Goal: Task Accomplishment & Management: Use online tool/utility

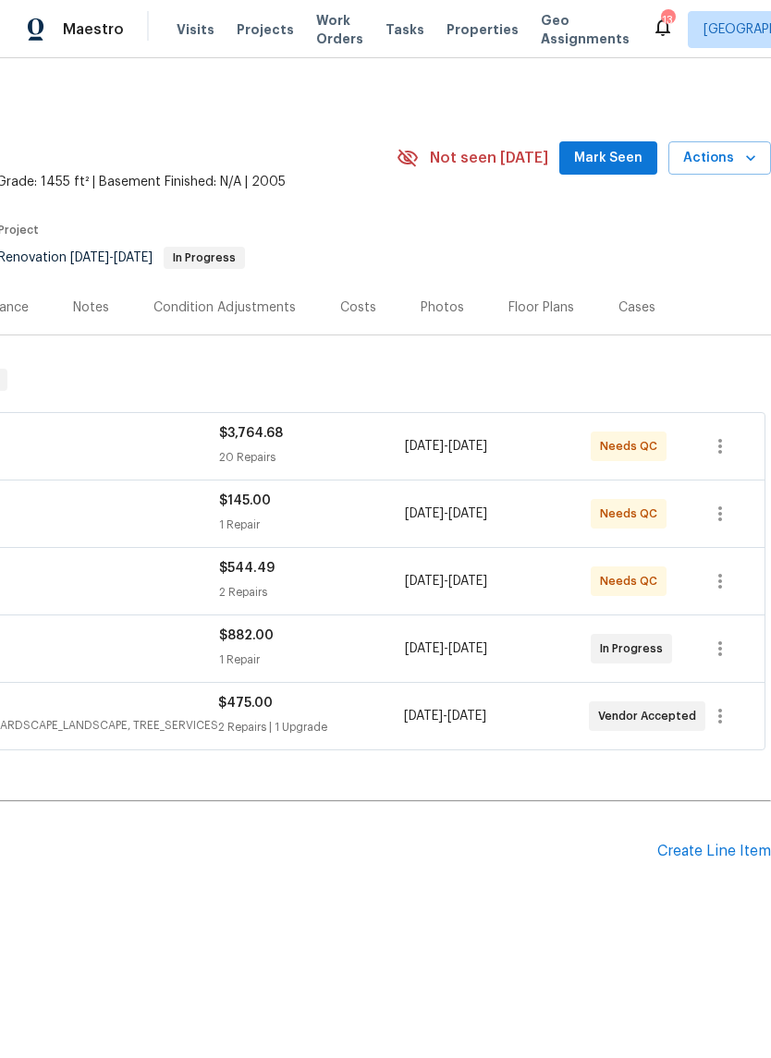
scroll to position [0, 274]
click at [734, 167] on span "Actions" at bounding box center [719, 158] width 73 height 23
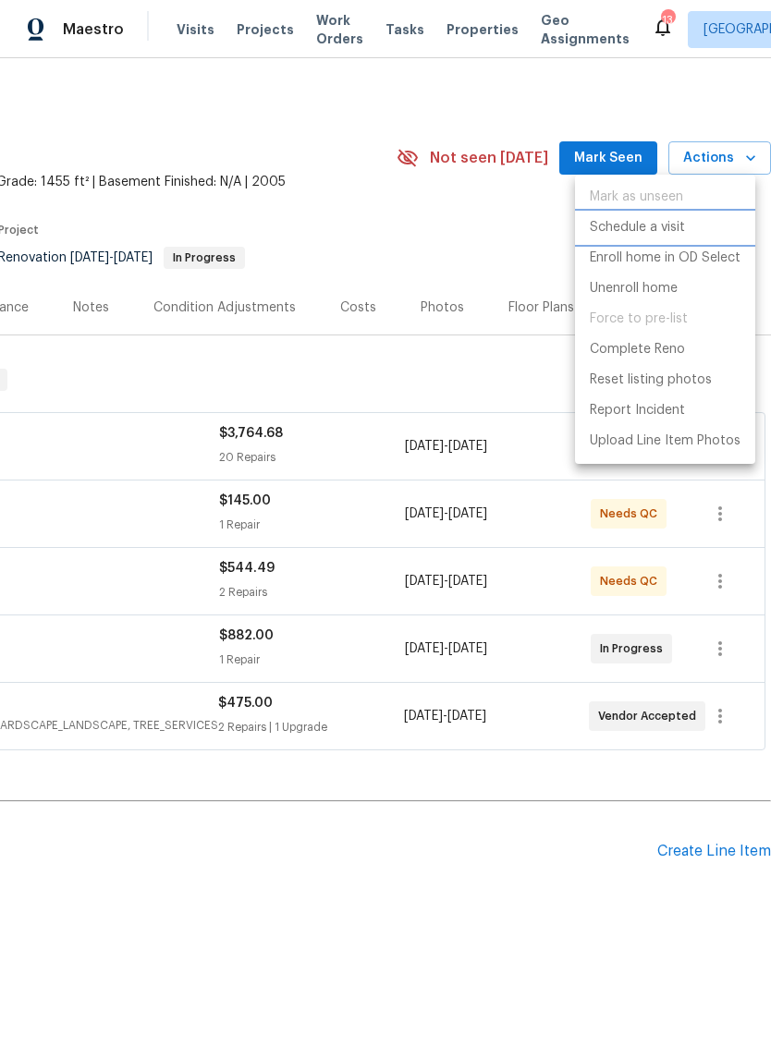
click at [672, 228] on p "Schedule a visit" at bounding box center [637, 227] width 95 height 19
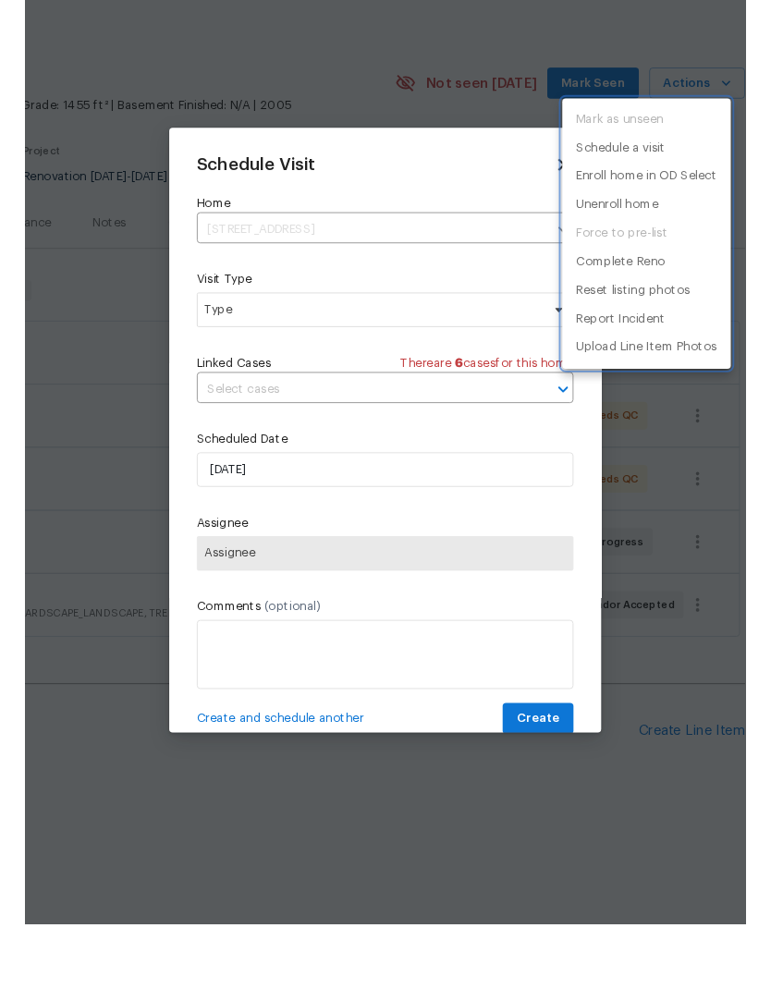
scroll to position [0, 0]
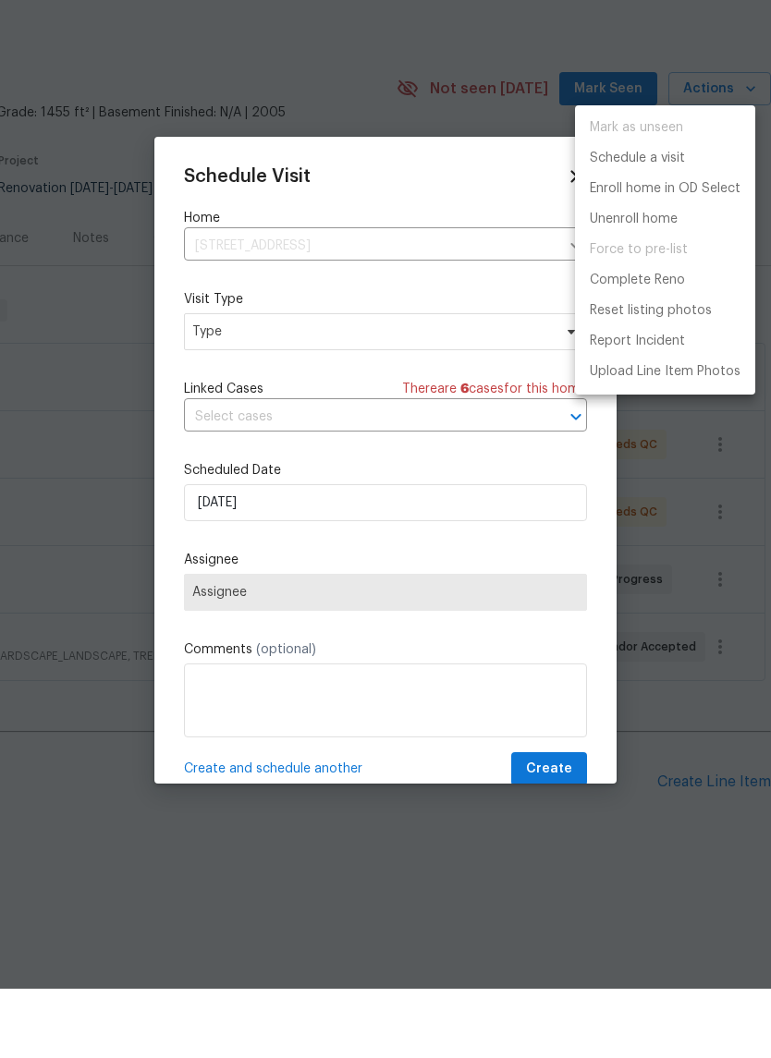
click at [387, 343] on div at bounding box center [385, 529] width 771 height 1058
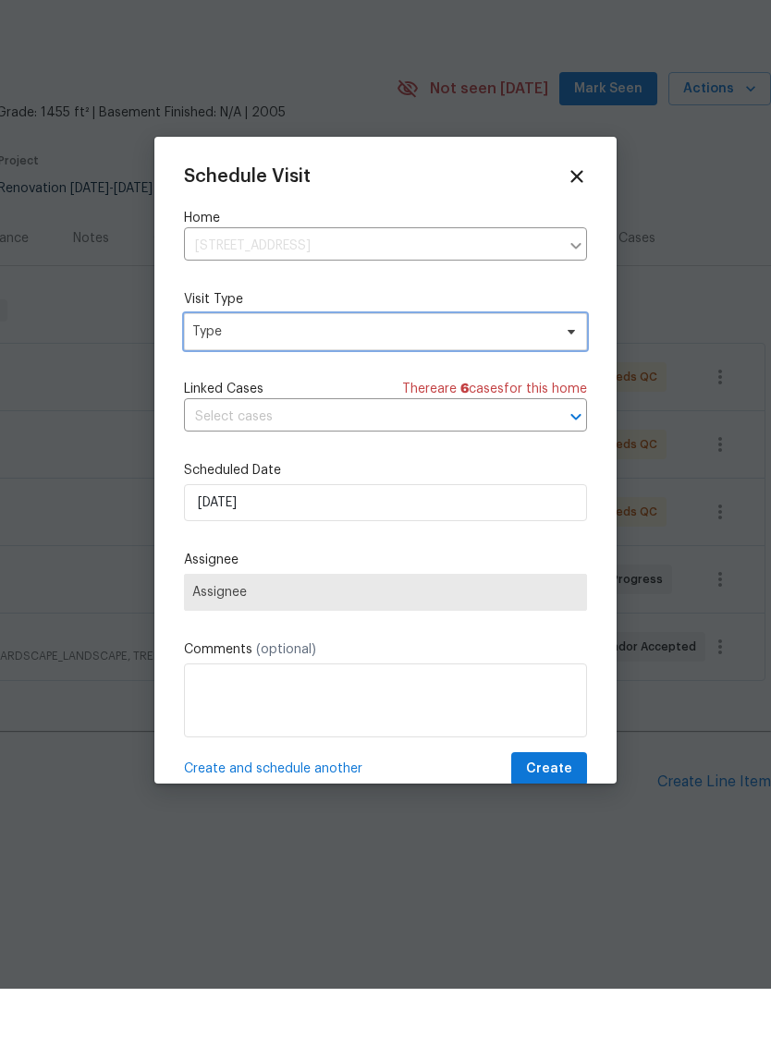
click at [493, 392] on span "Type" at bounding box center [371, 401] width 359 height 18
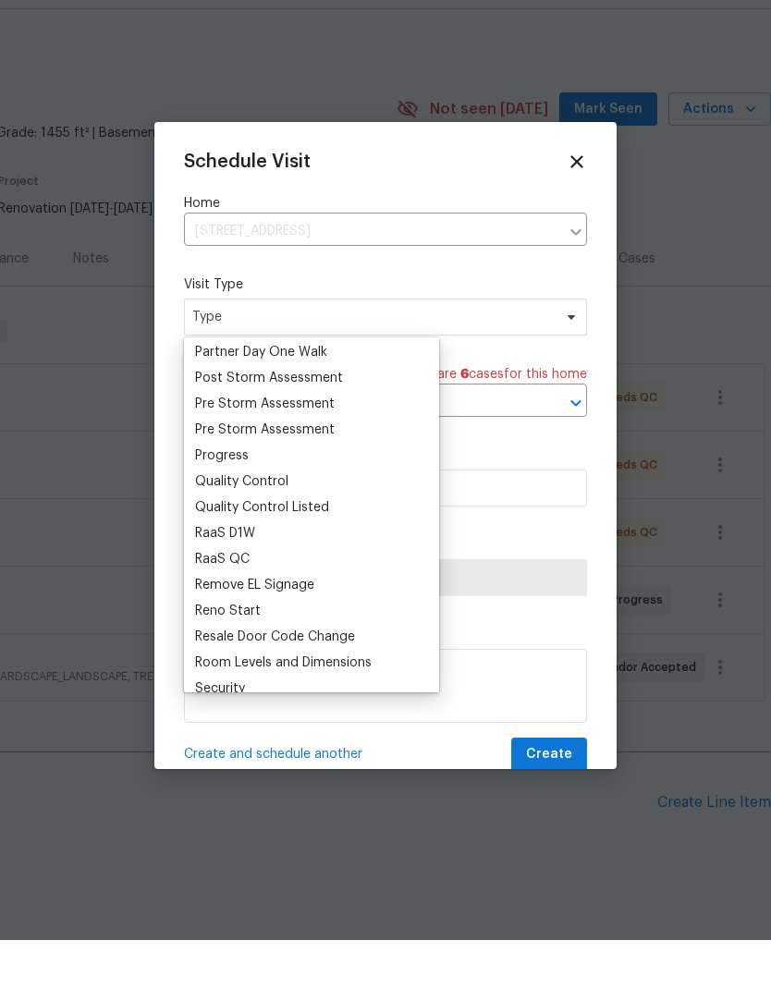
scroll to position [1151, 0]
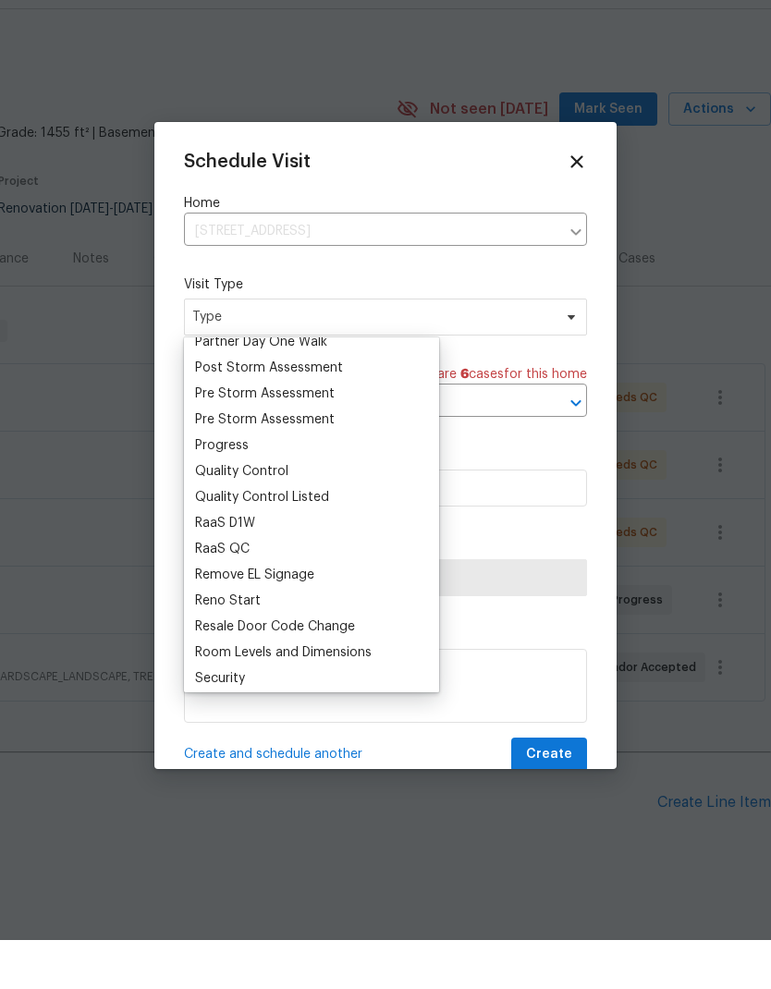
click at [281, 511] on div "Quality Control" at bounding box center [241, 520] width 93 height 18
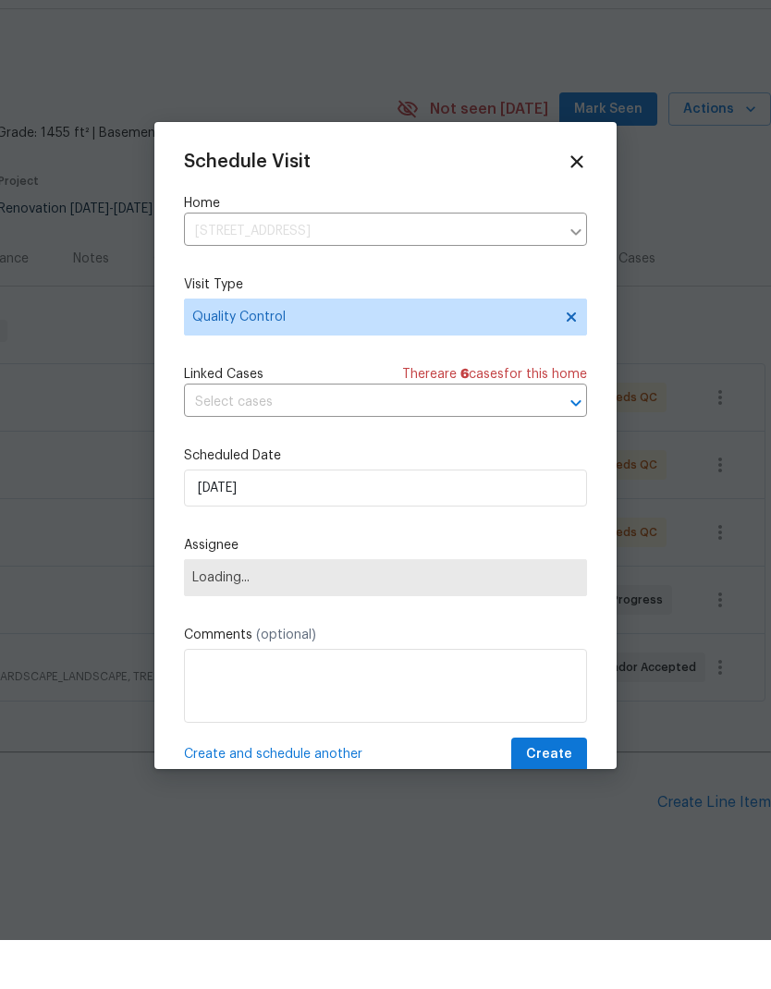
scroll to position [49, 0]
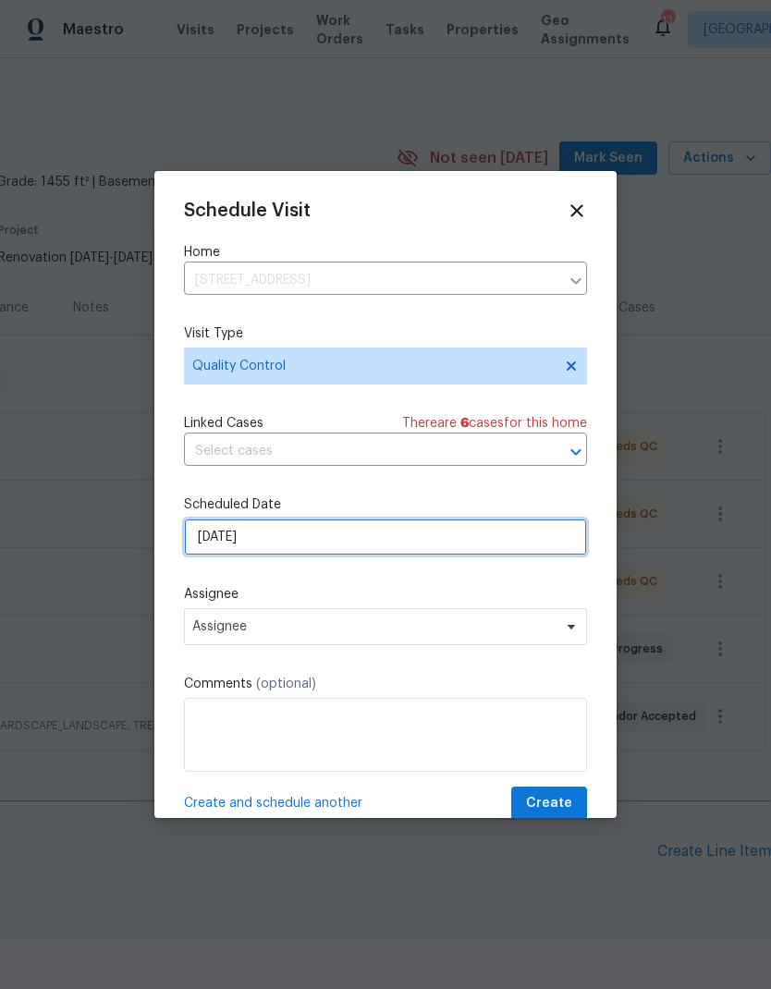
click at [371, 545] on input "[DATE]" at bounding box center [385, 536] width 403 height 37
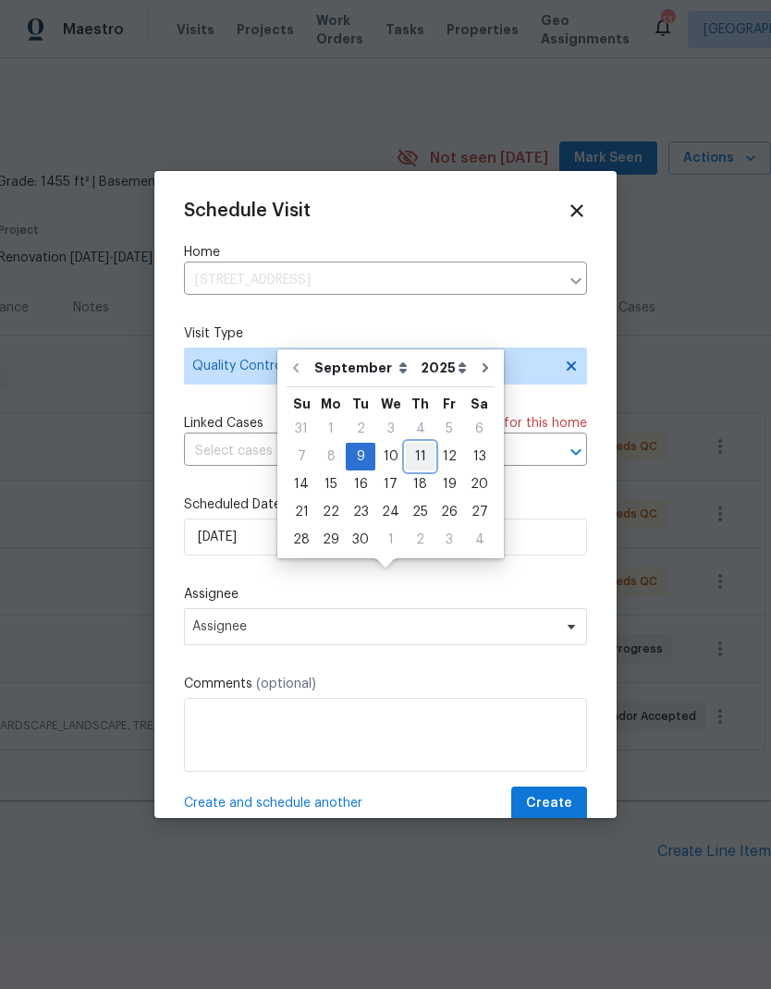
click at [410, 444] on div "11" at bounding box center [420, 457] width 29 height 26
type input "[DATE]"
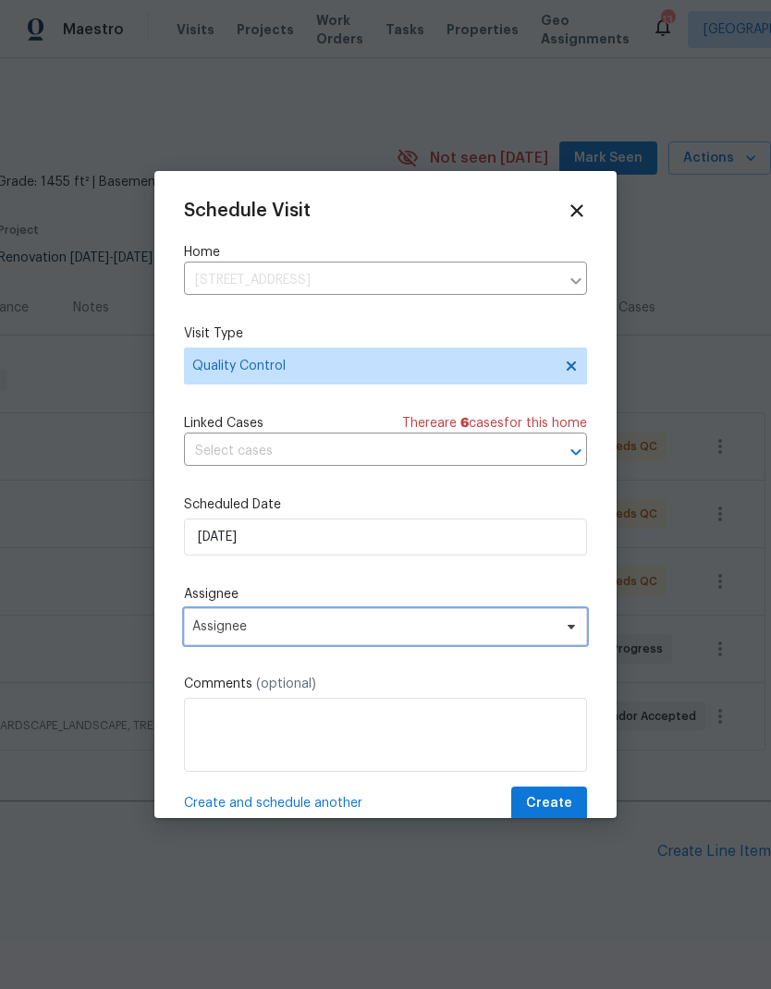
click at [511, 633] on span "Assignee" at bounding box center [373, 626] width 362 height 15
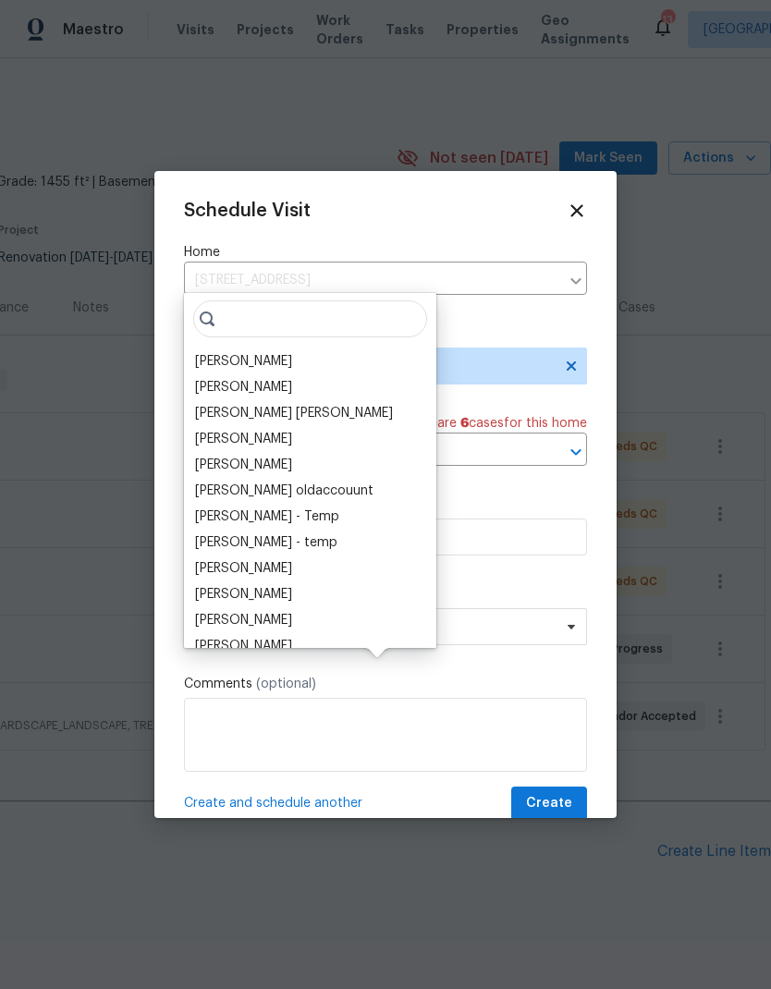
click at [264, 352] on div "[PERSON_NAME]" at bounding box center [243, 361] width 97 height 18
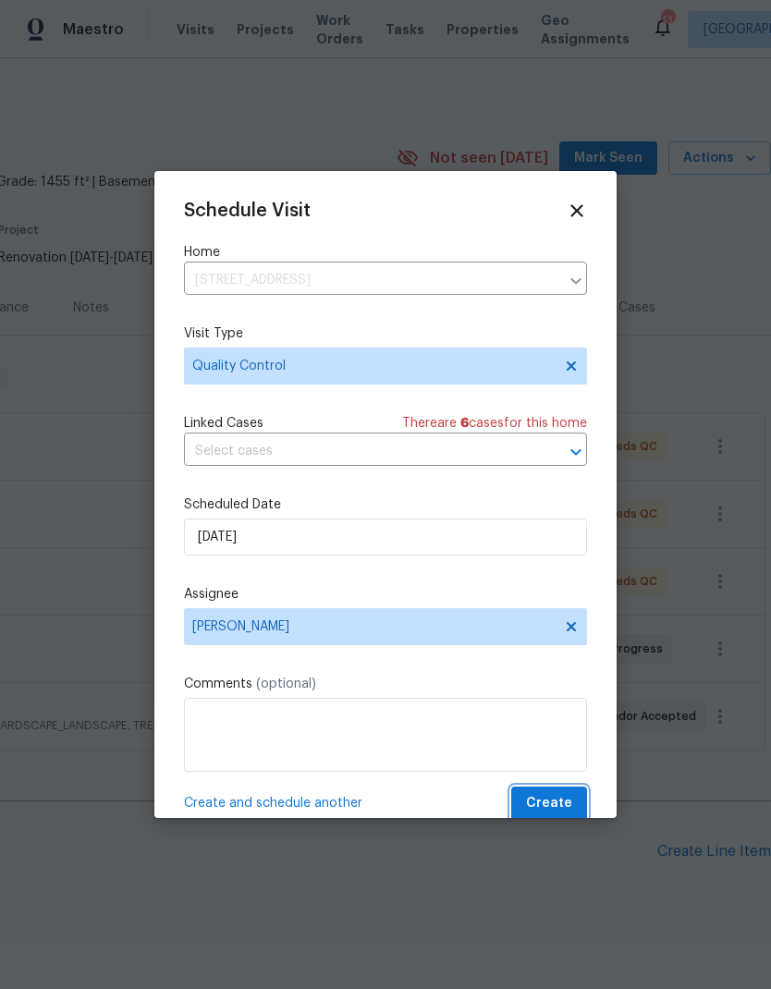
click at [557, 800] on span "Create" at bounding box center [549, 803] width 46 height 23
